Goal: Information Seeking & Learning: Check status

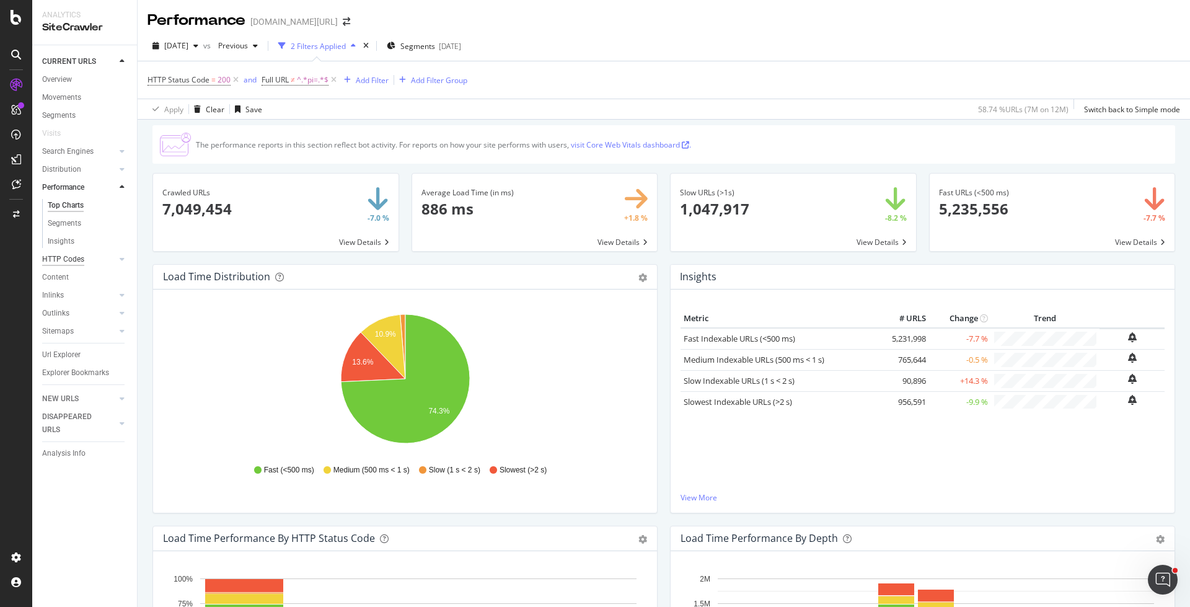
click at [75, 261] on div "HTTP Codes" at bounding box center [63, 259] width 42 height 13
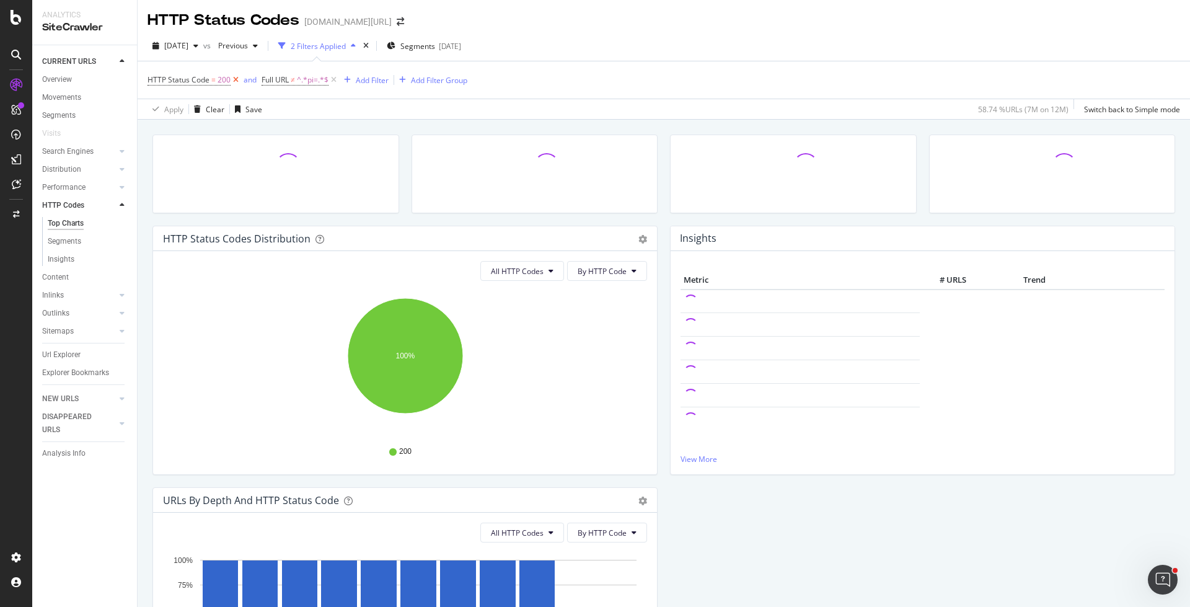
click at [235, 78] on icon at bounding box center [236, 80] width 11 height 12
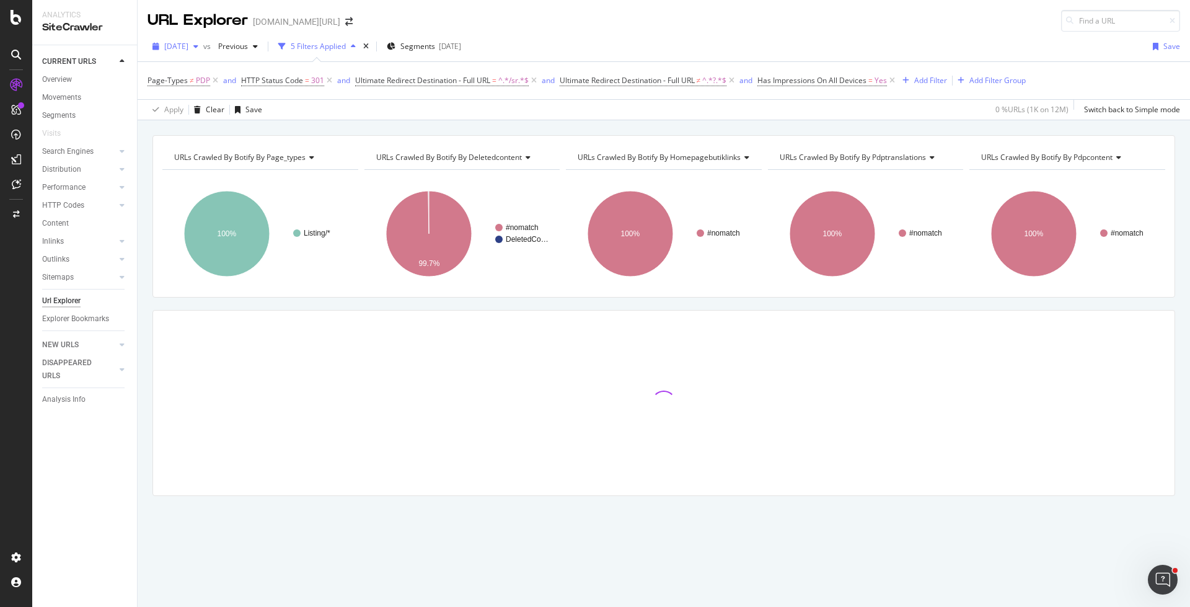
click at [197, 54] on div "[DATE]" at bounding box center [176, 46] width 56 height 19
click at [213, 92] on div "2025 Aug. 15th" at bounding box center [197, 90] width 62 height 11
